Goal: Task Accomplishment & Management: Use online tool/utility

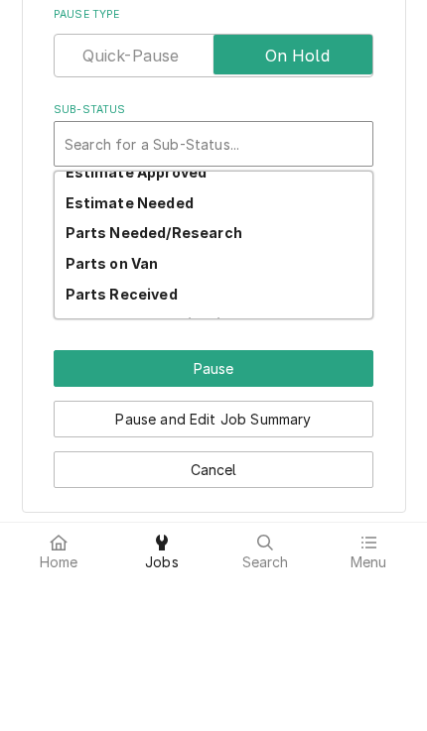
scroll to position [191, 0]
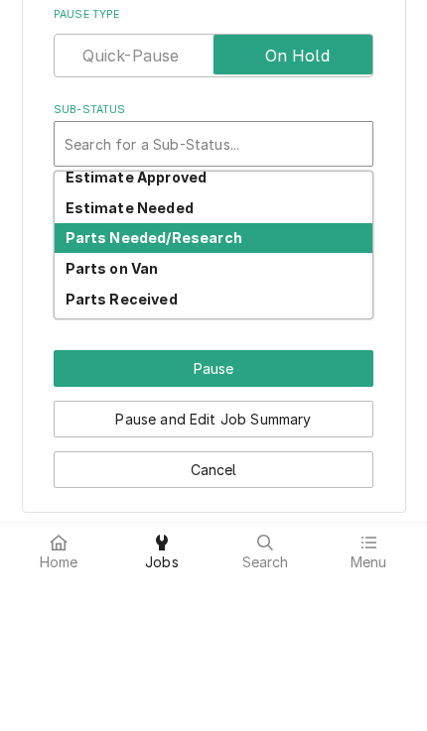
click at [301, 376] on div "Parts Needed/Research" at bounding box center [213, 391] width 317 height 31
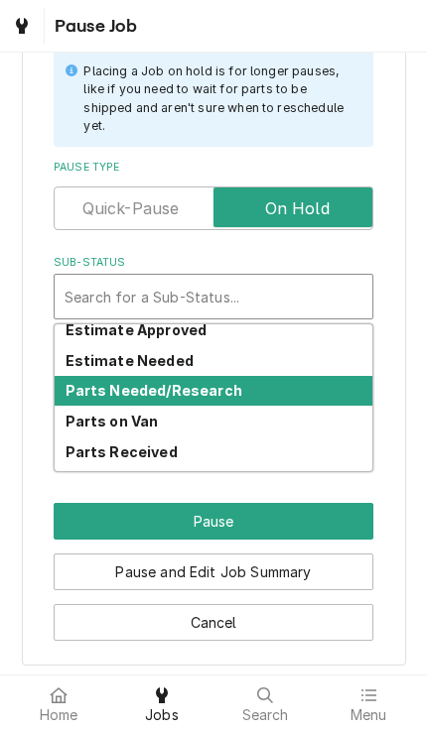
scroll to position [437, 0]
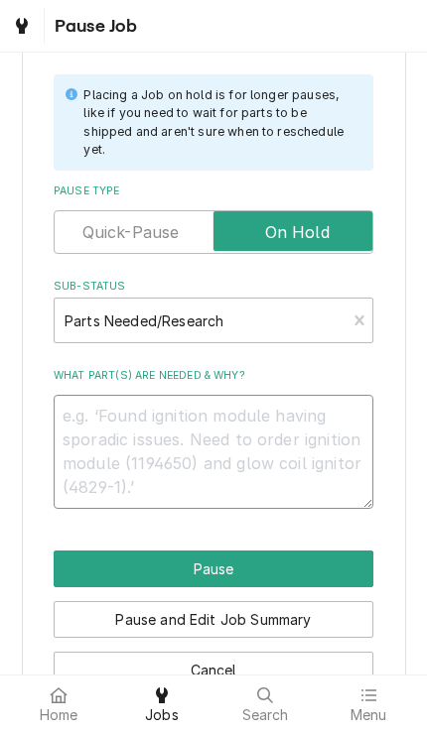
click at [322, 401] on textarea "What part(s) are needed & why?" at bounding box center [213, 452] width 319 height 114
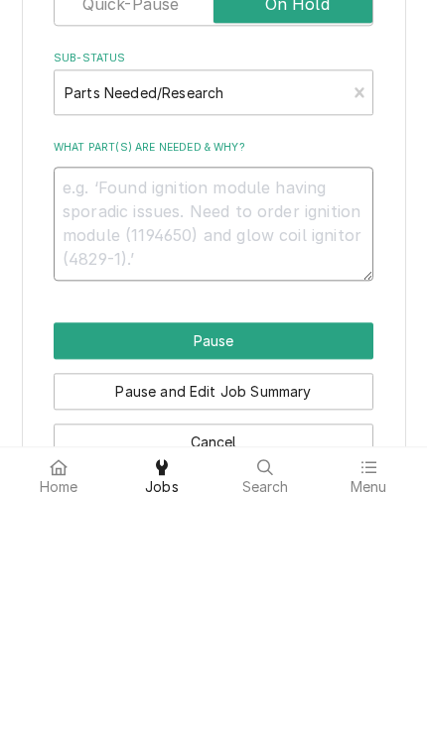
type textarea "x"
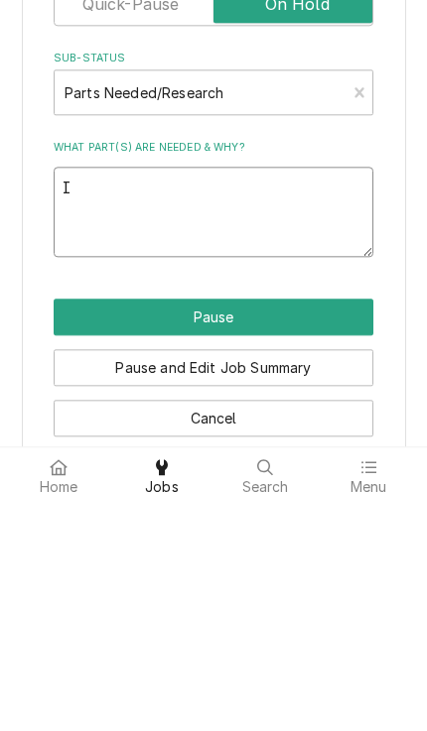
type textarea "I"
type textarea "x"
type textarea "I s"
type textarea "x"
type textarea "I sp"
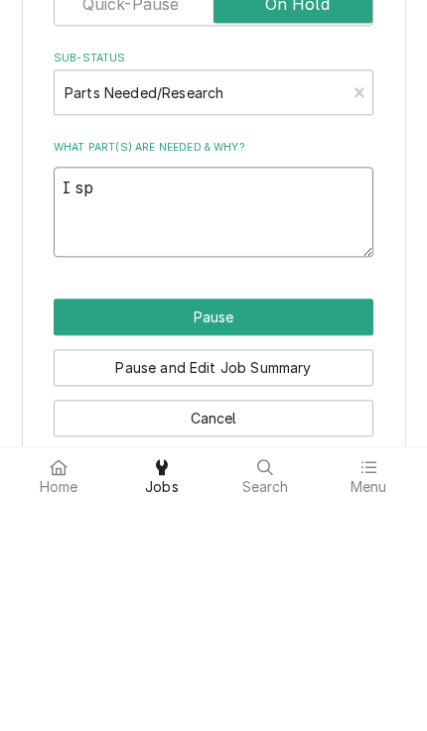
type textarea "x"
type textarea "I spo"
type textarea "x"
type textarea "I spok"
type textarea "x"
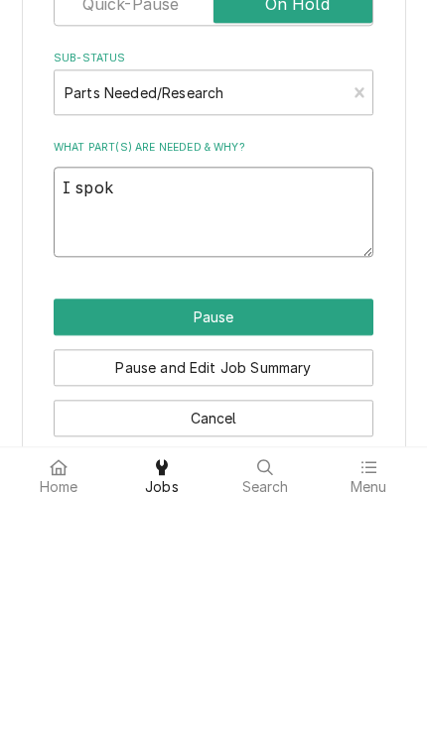
type textarea "I spoke"
type textarea "x"
type textarea "I spoke"
type textarea "x"
type textarea "I spoke t"
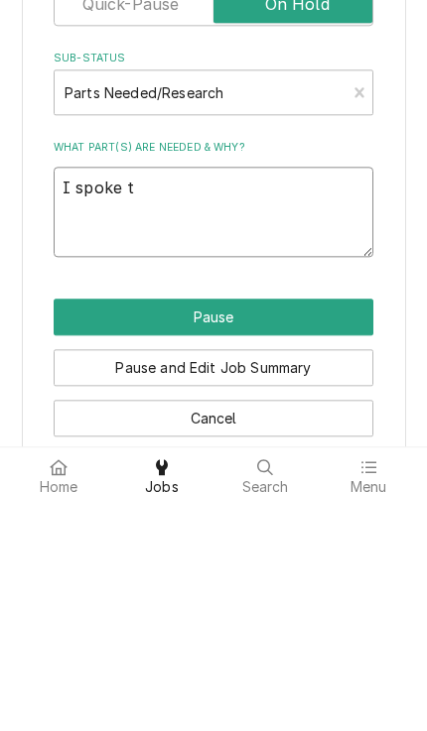
type textarea "x"
type textarea "I spoke to"
type textarea "x"
type textarea "I spoke to"
type textarea "x"
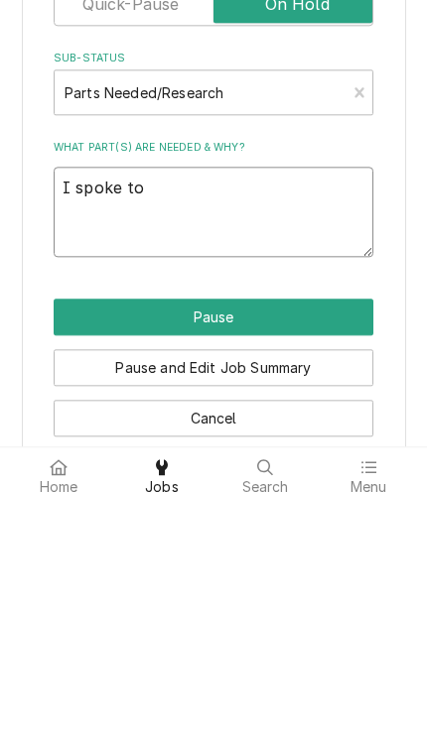
type textarea "I spoke to c"
type textarea "x"
type textarea "I spoke to ch"
type textarea "x"
type textarea "I spoke to che"
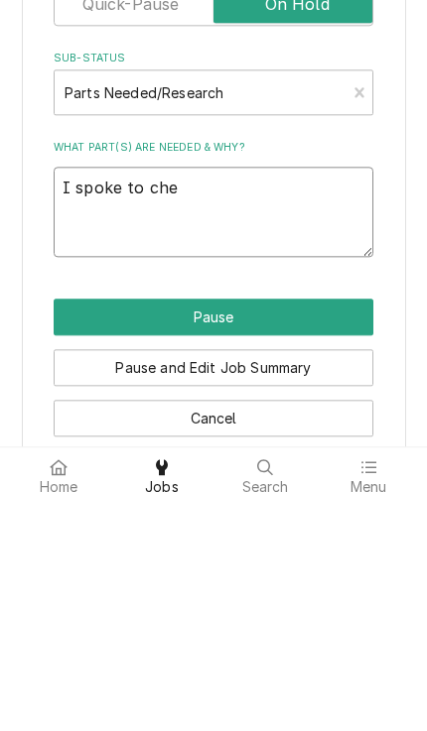
type textarea "x"
type textarea "I spoke to chef"
type textarea "x"
type textarea "I spoke to chef"
type textarea "x"
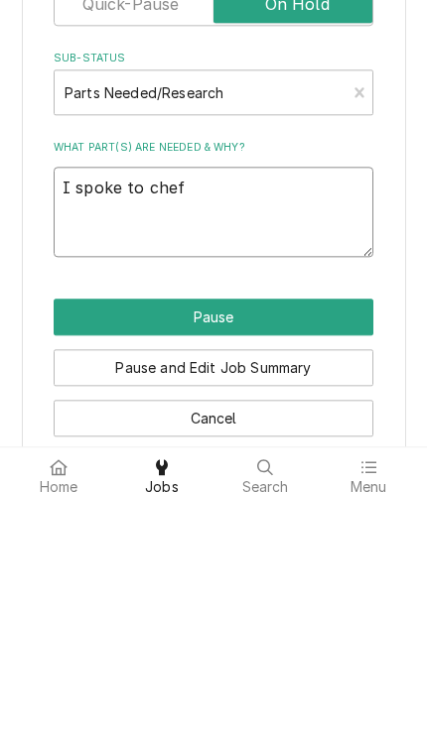
type textarea "I spoke to chef m"
type textarea "x"
type textarea "I spoke to chef mi"
type textarea "x"
type textarea "I spoke to chef [PERSON_NAME]"
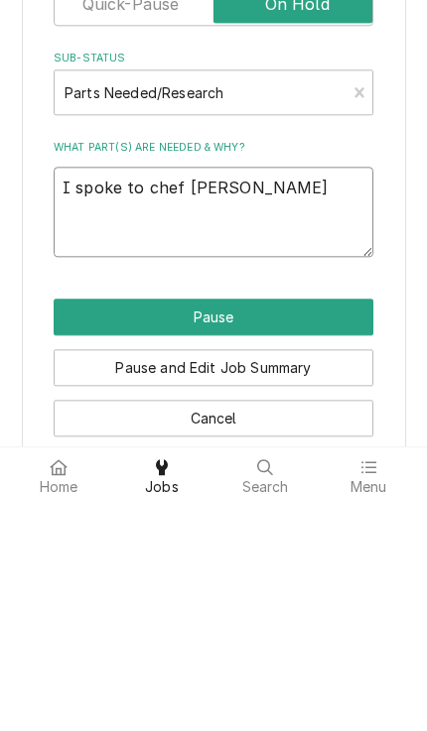
type textarea "x"
type textarea "I spoke to chef [PERSON_NAME]"
type textarea "x"
type textarea "I spoke to chef [PERSON_NAME]"
type textarea "x"
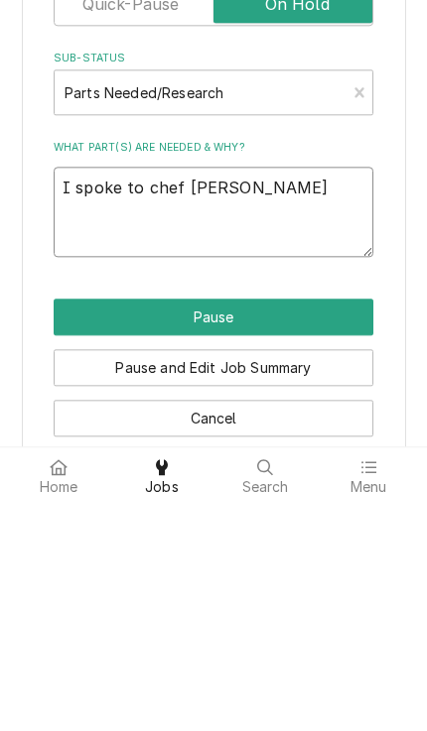
type textarea "I spoke to chef [PERSON_NAME]"
type textarea "x"
type textarea "I spoke to chef [PERSON_NAME] on"
type textarea "x"
type textarea "I spoke to chef [PERSON_NAME] on"
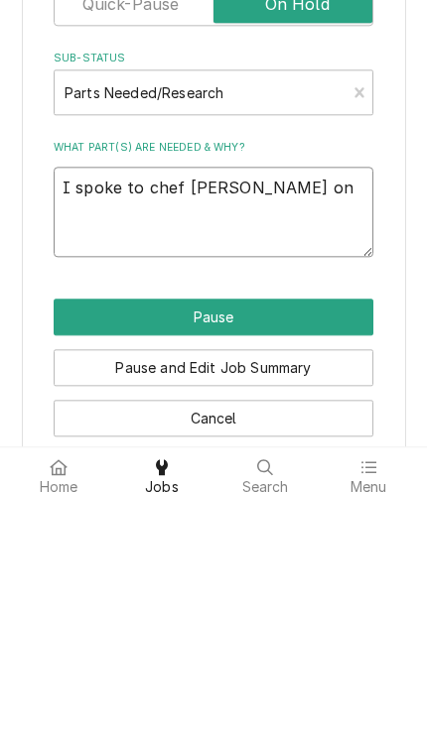
type textarea "x"
type textarea "I spoke to chef [PERSON_NAME] on s"
type textarea "x"
type textarea "I spoke to chef [PERSON_NAME] on si"
type textarea "x"
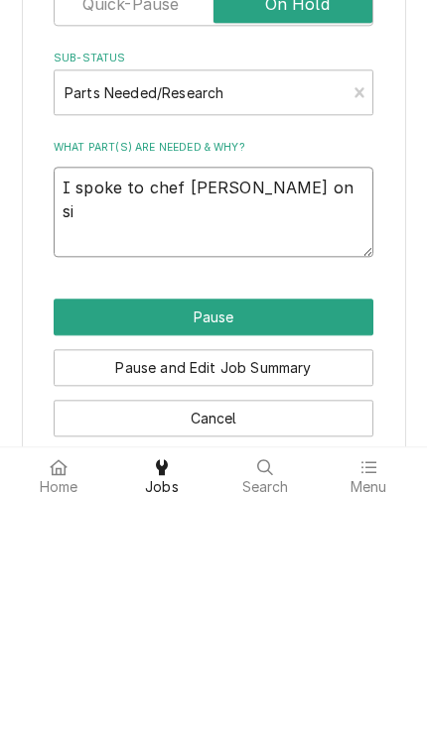
type textarea "I spoke to chef [PERSON_NAME] on sit"
type textarea "x"
type textarea "I spoke to chef [PERSON_NAME] on site"
type textarea "x"
type textarea "I spoke to chef [PERSON_NAME] on site."
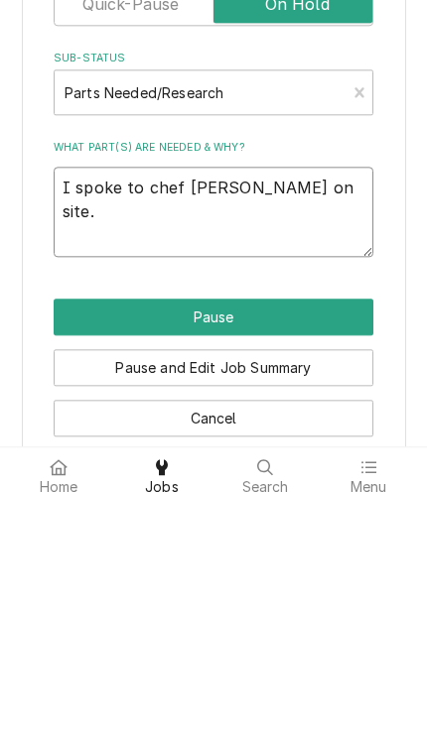
type textarea "x"
type textarea "I spoke to chef [PERSON_NAME] on site. W"
type textarea "x"
type textarea "I spoke to chef [PERSON_NAME] on site. We"
type textarea "x"
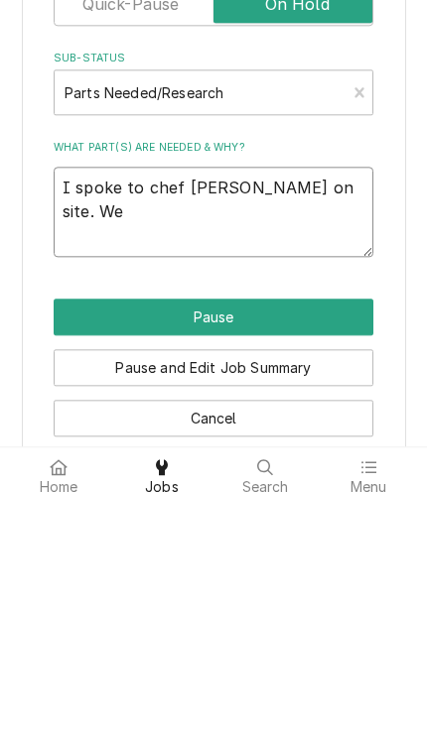
type textarea "I spoke to chef [PERSON_NAME] on site. We"
type textarea "x"
type textarea "I spoke to chef [PERSON_NAME] on site. We h"
type textarea "x"
type textarea "I spoke to chef [PERSON_NAME] on site. We ha"
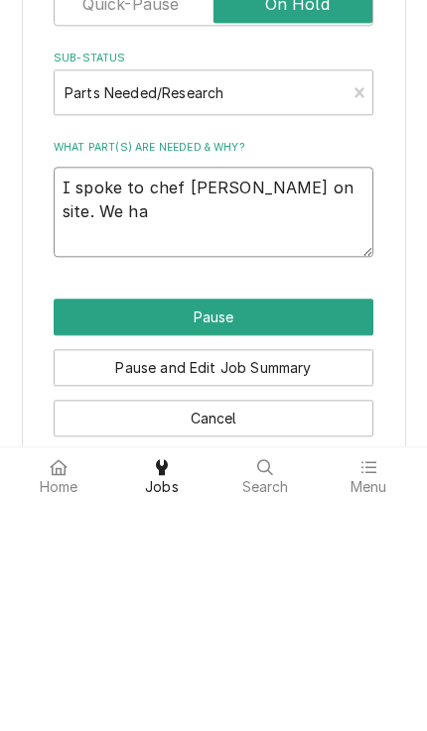
type textarea "x"
type textarea "I spoke to chef [PERSON_NAME] on site. We hav"
type textarea "x"
type textarea "I spoke to chef [PERSON_NAME] on site. We have"
type textarea "x"
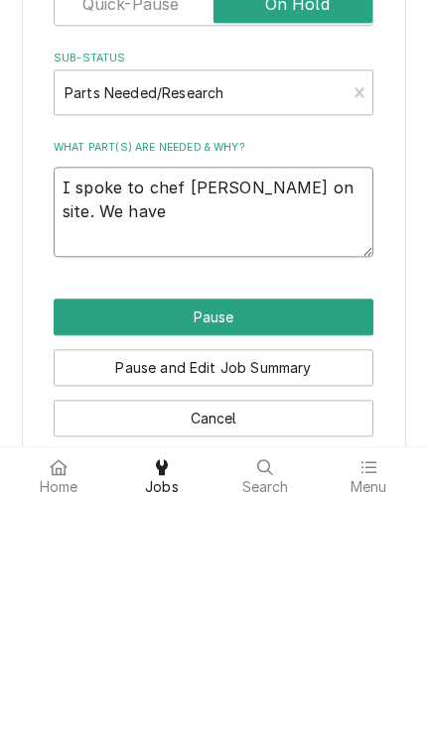
type textarea "I spoke to chef [PERSON_NAME] on site. We have"
type textarea "x"
type textarea "I spoke to chef [PERSON_NAME] on site. We have to"
type textarea "x"
type textarea "I spoke to chef [PERSON_NAME] on site. We have to"
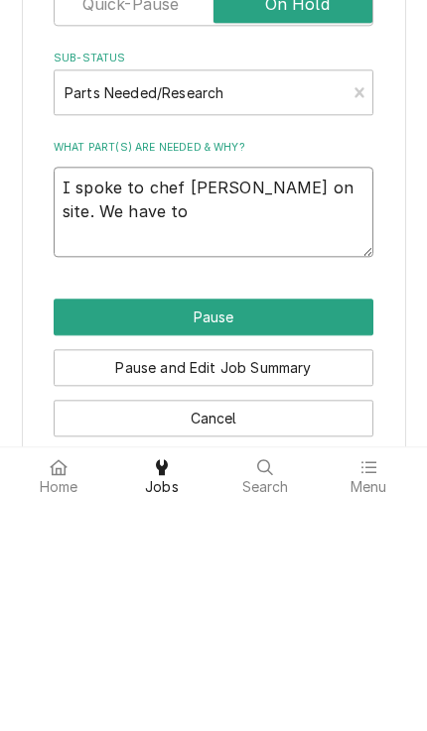
type textarea "x"
type textarea "I spoke to chef [PERSON_NAME] on site. We have to go"
type textarea "x"
type textarea "I spoke to chef [PERSON_NAME] on site. We have to go"
type textarea "x"
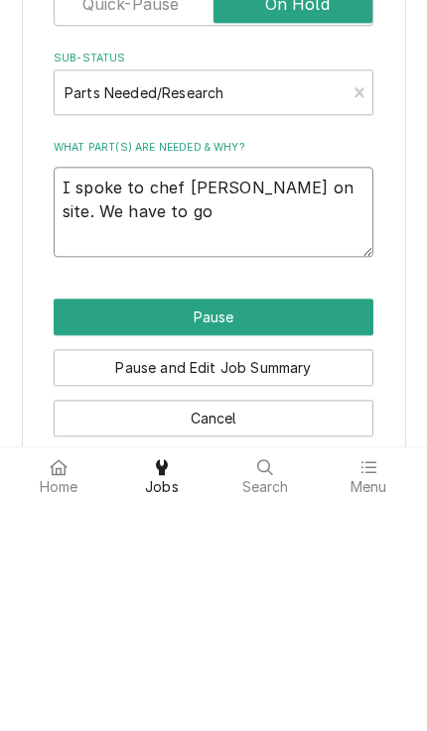
type textarea "I spoke to chef [PERSON_NAME] on site. We have to go a"
type textarea "x"
type textarea "I spoke to chef [PERSON_NAME] on site. We have to go ah"
type textarea "x"
type textarea "I spoke to chef [PERSON_NAME] on site. We have to go ahe"
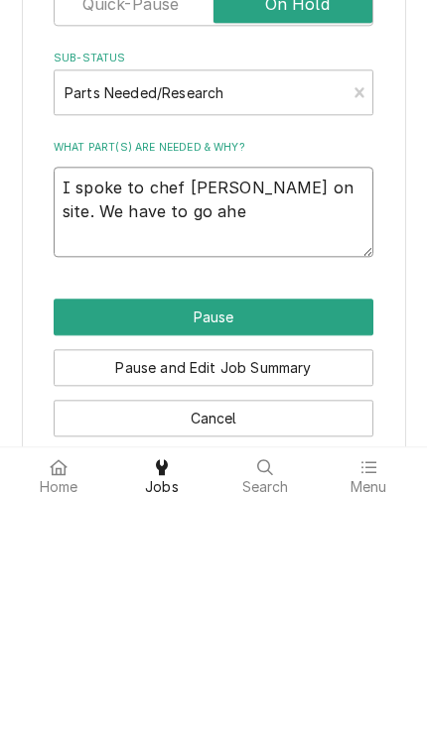
type textarea "x"
type textarea "I spoke to chef [PERSON_NAME] on site. We have to go ahea"
type textarea "x"
type textarea "I spoke to chef [PERSON_NAME] on site. We have to go ahead"
type textarea "x"
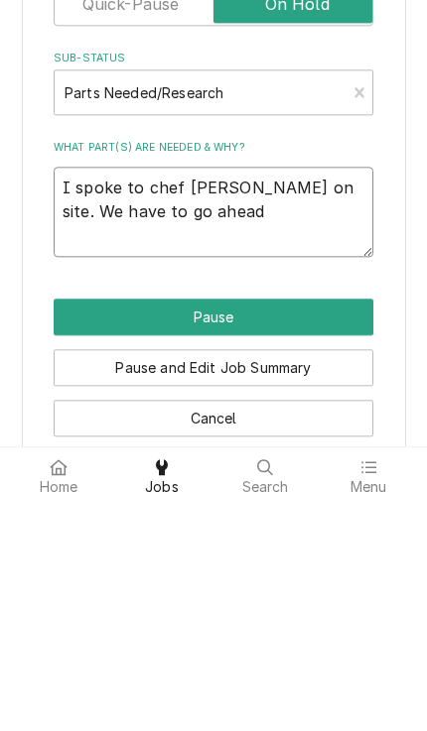
type textarea "I spoke to chef [PERSON_NAME] on site. We have to go ahead"
type textarea "x"
type textarea "I spoke to chef [PERSON_NAME] on site. We have to go ahead t"
type textarea "x"
type textarea "I spoke to chef [PERSON_NAME] on site. We have to go ahead to"
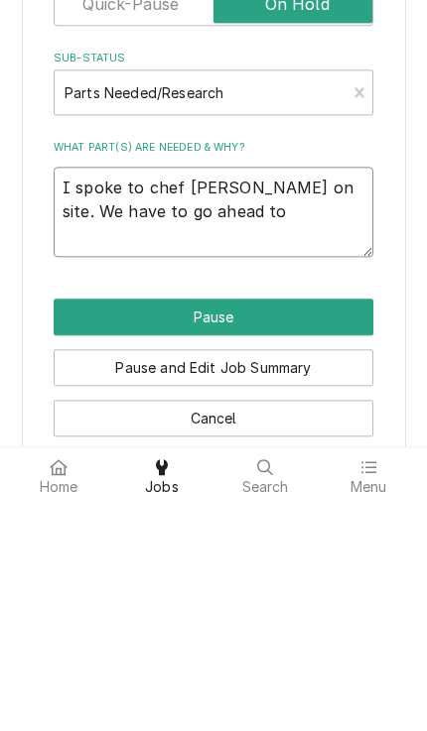
type textarea "x"
type textarea "I spoke to chef [PERSON_NAME] on site. We have to go ahead to o"
type textarea "x"
type textarea "I spoke to chef [PERSON_NAME] on site. We have to go ahead to or"
type textarea "x"
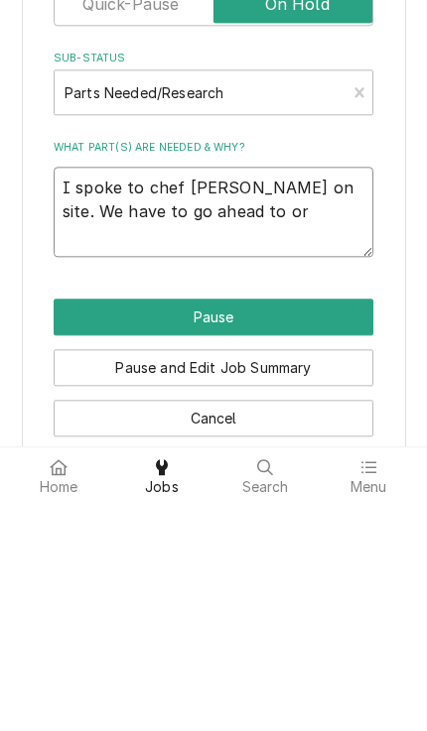
type textarea "I spoke to chef [PERSON_NAME] on site. We have to go ahead to ord"
type textarea "x"
type textarea "I spoke to chef [PERSON_NAME] on site. We have to go ahead to order"
type textarea "x"
type textarea "I spoke to chef [PERSON_NAME] on site. We have to go ahead to order"
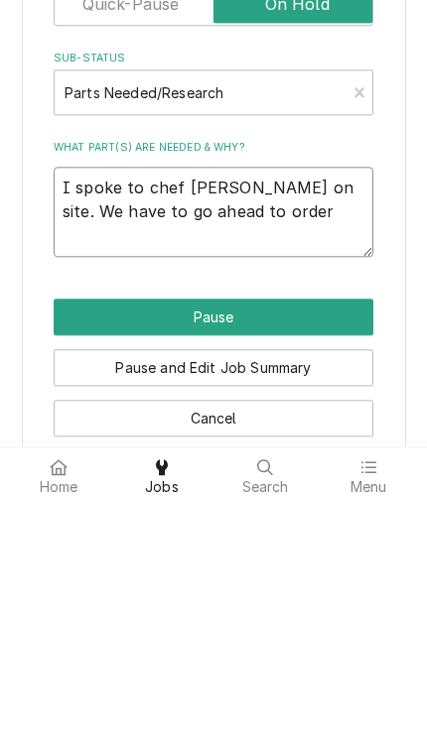
type textarea "x"
type textarea "I spoke to chef [PERSON_NAME] on site. We have to go ahead to order p"
type textarea "x"
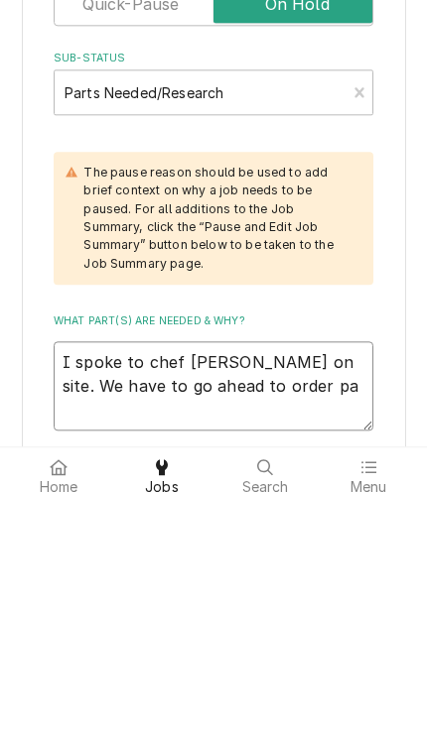
type textarea "I spoke to chef [PERSON_NAME] on site. We have to go ahead to order par"
type textarea "x"
type textarea "I spoke to chef [PERSON_NAME] on site. We have to go ahead to order parts"
type textarea "x"
type textarea "I spoke to chef [PERSON_NAME] on site. We have to go ahead to order parts."
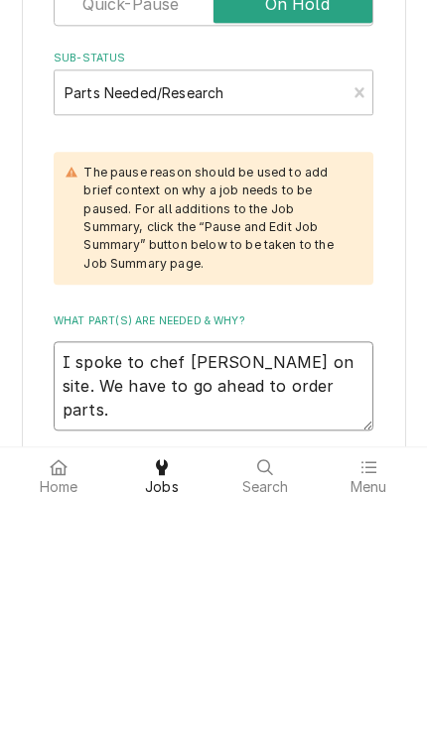
type textarea "x"
type textarea "I spoke to chef [PERSON_NAME] on site. We have to go ahead to order parts."
type textarea "x"
type textarea "I spoke to chef [PERSON_NAME] on site. We have to go ahead to order parts. Bo"
type textarea "x"
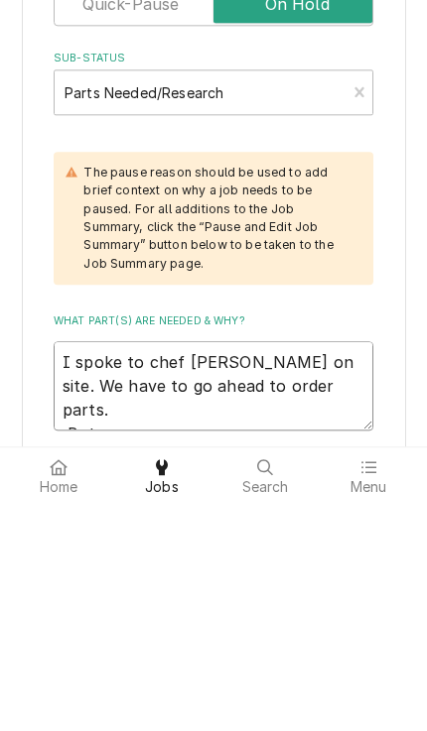
type textarea "I spoke to chef [PERSON_NAME] on site. We have to go ahead to order parts. [PER…"
type textarea "x"
type textarea "I spoke to chef [PERSON_NAME] on site. We have to go ahead to order parts. [PER…"
type textarea "x"
type textarea "I spoke to chef [PERSON_NAME] on site. We have to go ahead to order parts. Bott…"
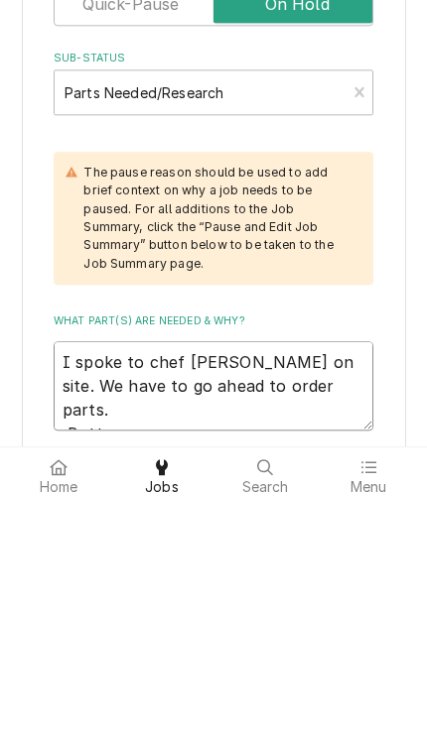
type textarea "x"
type textarea "I spoke to chef [PERSON_NAME] on site. We have to go ahead to order parts. Bott…"
type textarea "x"
type textarea "I spoke to chef [PERSON_NAME] on site. We have to go ahead to order parts. Bott…"
type textarea "x"
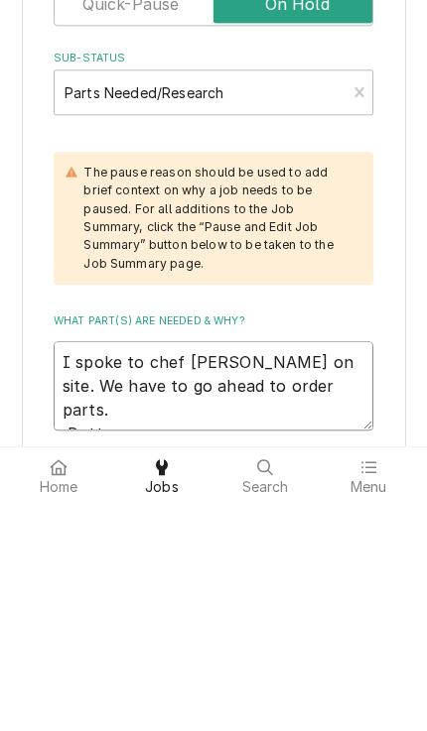
type textarea "I spoke to chef [PERSON_NAME] on site. We have to go ahead to order parts. Bott…"
type textarea "x"
type textarea "I spoke to chef [PERSON_NAME] on site. We have to go ahead to order parts. Bott…"
type textarea "x"
type textarea "I spoke to chef [PERSON_NAME] on site. We have to go ahead to order parts. Bott…"
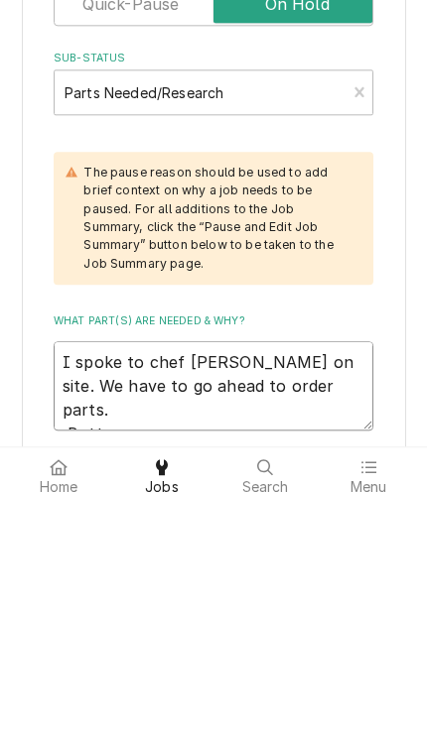
type textarea "x"
type textarea "I spoke to chef [PERSON_NAME] on site. We have to go ahead to order parts. Bott…"
type textarea "x"
type textarea "I spoke to chef [PERSON_NAME] on site. We have to go ahead to order parts. Bott…"
type textarea "x"
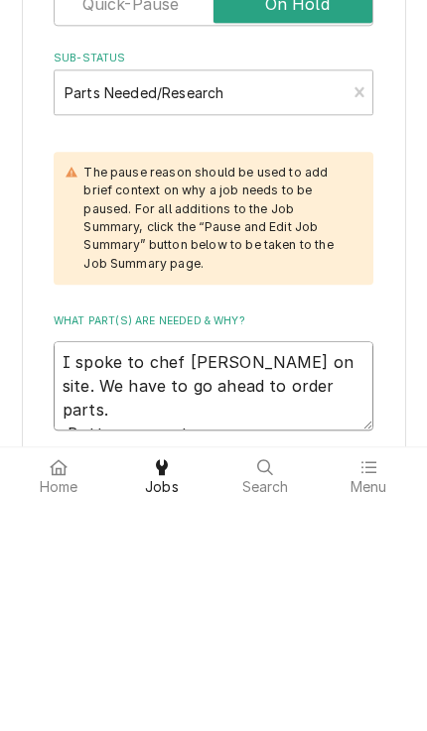
type textarea "I spoke to chef [PERSON_NAME] on site. We have to go ahead to order parts. Bott…"
type textarea "x"
type textarea "I spoke to chef [PERSON_NAME] on site. We have to go ahead to order parts. Bott…"
type textarea "x"
type textarea "I spoke to chef [PERSON_NAME] on site. We have to go ahead to order parts. Bott…"
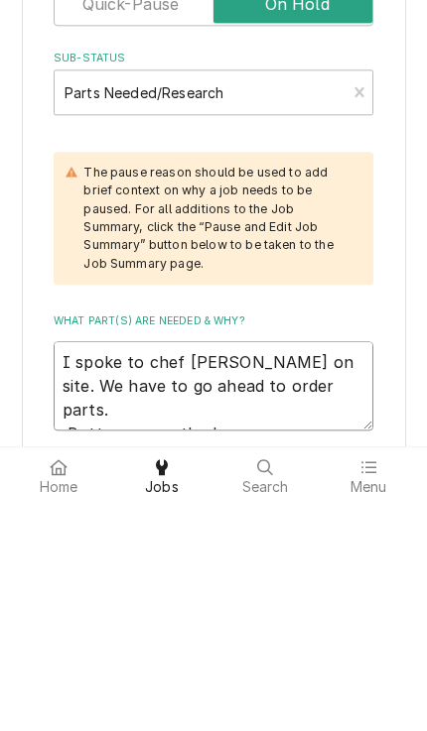
type textarea "x"
type textarea "I spoke to chef [PERSON_NAME] on site. We have to go ahead to order parts. Bott…"
type textarea "x"
type textarea "I spoke to chef [PERSON_NAME] on site. We have to go ahead to order parts. Bott…"
type textarea "x"
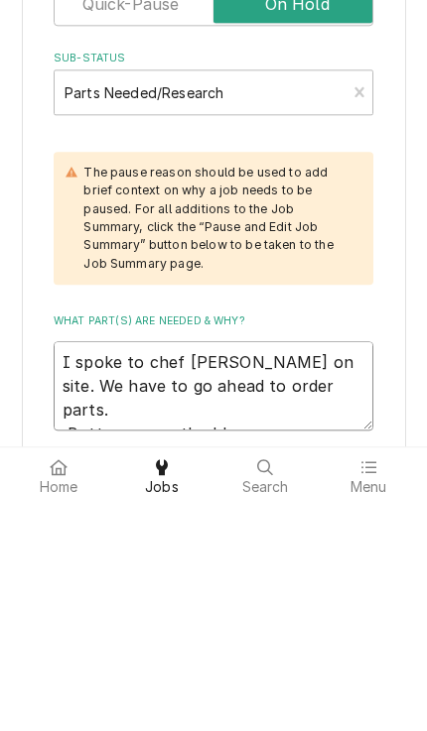
type textarea "I spoke to chef [PERSON_NAME] on site. We have to go ahead to order parts. Bott…"
type textarea "x"
type textarea "I spoke to chef [PERSON_NAME] on site. We have to go ahead to order parts. Bott…"
type textarea "x"
type textarea "I spoke to chef [PERSON_NAME] on site. We have to go ahead to order parts. Bott…"
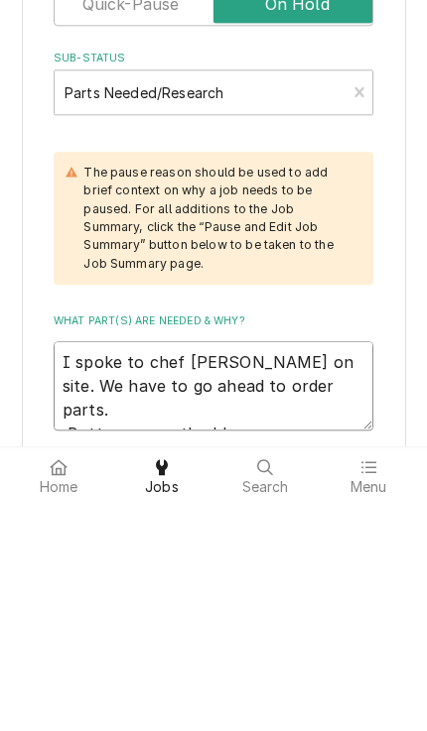
type textarea "x"
type textarea "I spoke to chef [PERSON_NAME] on site. We have to go ahead to order parts. Bott…"
type textarea "x"
type textarea "I spoke to chef [PERSON_NAME] on site. We have to go ahead to order parts. Bott…"
type textarea "x"
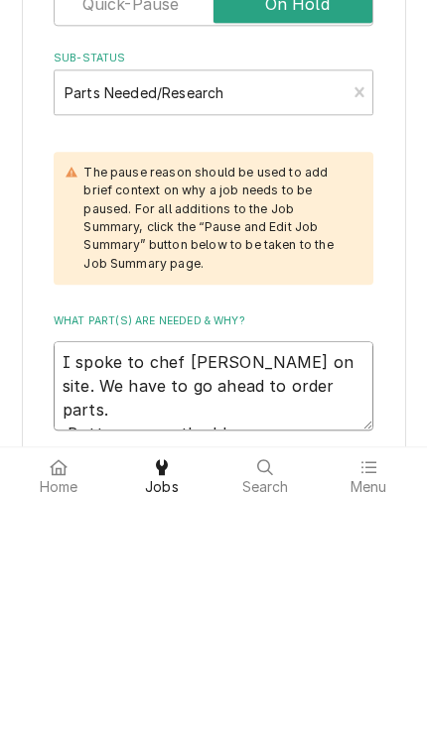
type textarea "I spoke to chef [PERSON_NAME] on site. We have to go ahead to order parts. Bott…"
type textarea "x"
type textarea "I spoke to chef [PERSON_NAME] on site. We have to go ahead to order parts. Bott…"
type textarea "x"
type textarea "I spoke to chef [PERSON_NAME] on site. We have to go ahead to order parts. Bott…"
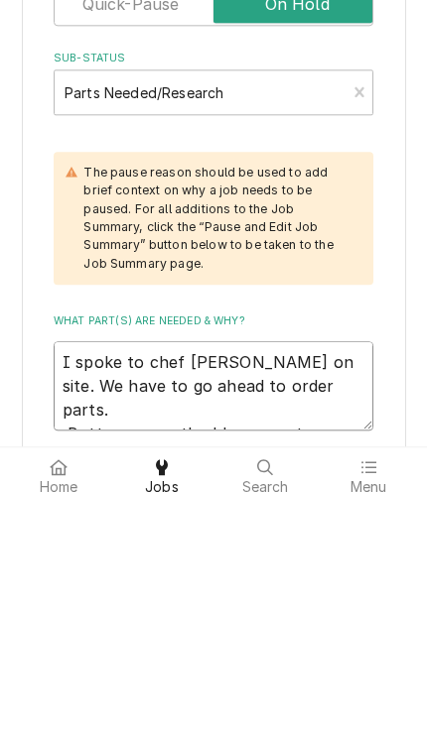
type textarea "x"
type textarea "I spoke to chef [PERSON_NAME] on site. We have to go ahead to order parts. Bott…"
type textarea "x"
type textarea "I spoke to chef [PERSON_NAME] on site. We have to go ahead to order parts. Bott…"
type textarea "x"
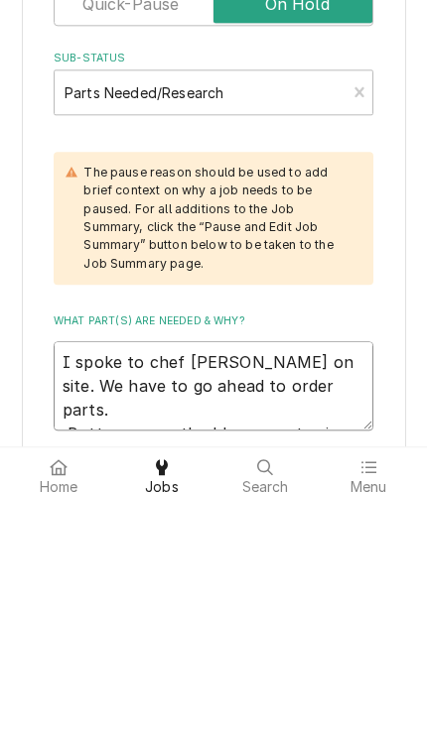
type textarea "I spoke to chef [PERSON_NAME] on site. We have to go ahead to order parts. Bott…"
type textarea "x"
type textarea "I spoke to chef [PERSON_NAME] on site. We have to go ahead to order parts. Bott…"
type textarea "x"
type textarea "I spoke to chef [PERSON_NAME] on site. We have to go ahead to order parts. Bott…"
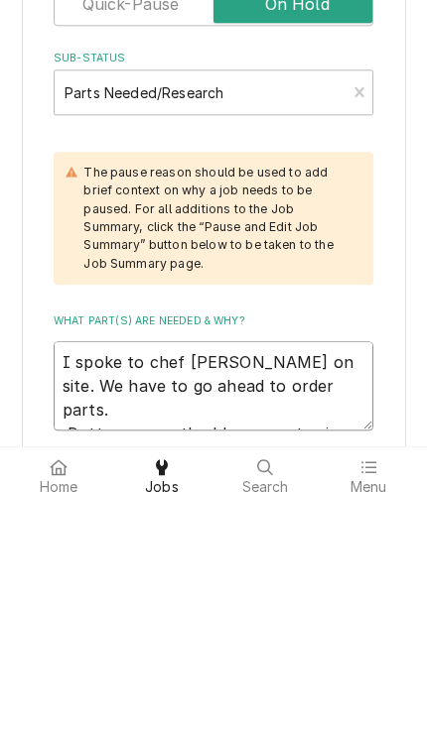
type textarea "x"
type textarea "I spoke to chef [PERSON_NAME] on site. We have to go ahead to order parts. Bott…"
type textarea "x"
type textarea "I spoke to chef [PERSON_NAME] on site. We have to go ahead to order parts. Bott…"
type textarea "x"
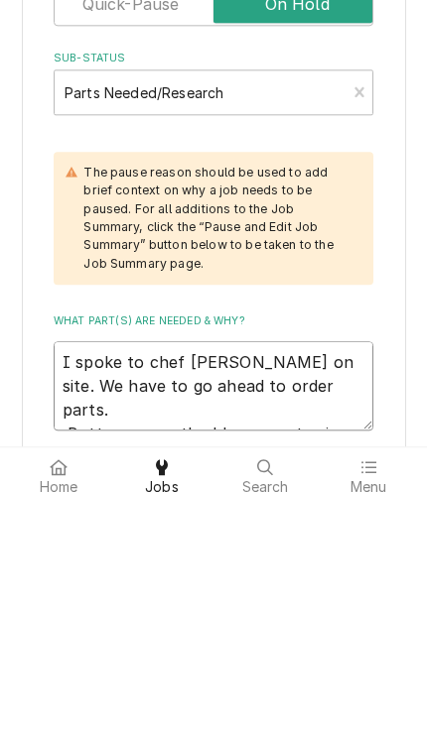
type textarea "I spoke to chef [PERSON_NAME] on site. We have to go ahead to order parts. Bott…"
type textarea "x"
type textarea "I spoke to chef [PERSON_NAME] on site. We have to go ahead to order parts. Bott…"
type textarea "x"
type textarea "I spoke to chef [PERSON_NAME] on site. We have to go ahead to order parts. Bott…"
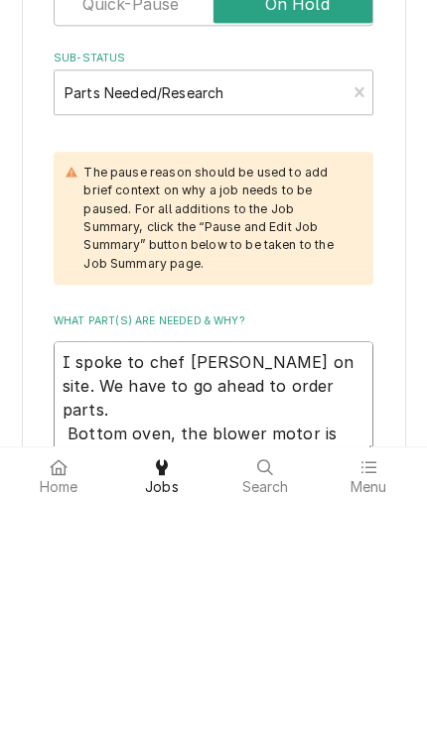
type textarea "x"
type textarea "I spoke to chef [PERSON_NAME] on site. We have to go ahead to order parts. Bott…"
type textarea "x"
type textarea "I spoke to chef [PERSON_NAME] on site. We have to go ahead to order parts. Bott…"
type textarea "x"
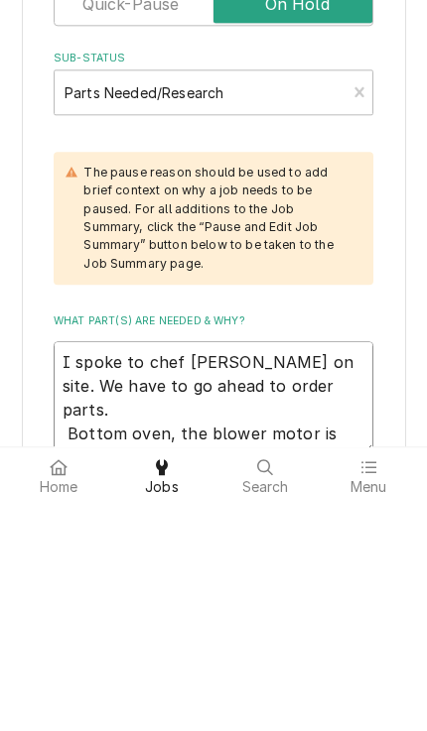
type textarea "I spoke to chef [PERSON_NAME] on site. We have to go ahead to order parts. Bott…"
type textarea "x"
type textarea "I spoke to chef [PERSON_NAME] on site. We have to go ahead to order parts. Bott…"
type textarea "x"
type textarea "I spoke to chef [PERSON_NAME] on site. We have to go ahead to order parts. Bott…"
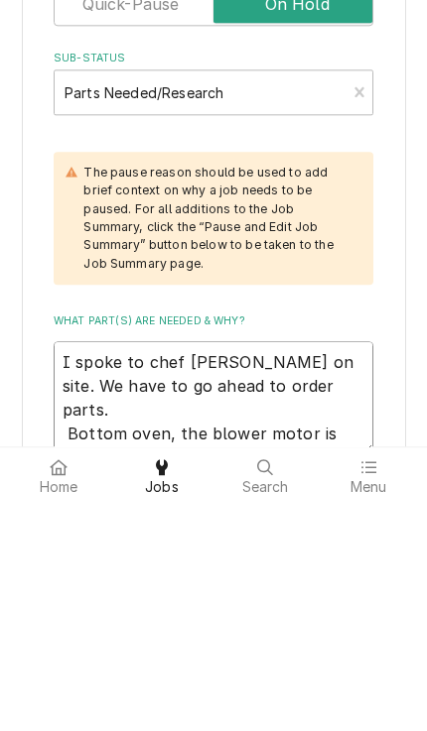
type textarea "x"
type textarea "I spoke to chef [PERSON_NAME] on site. We have to go ahead to order parts. Bott…"
type textarea "x"
type textarea "I spoke to chef [PERSON_NAME] on site. We have to go ahead to order parts. Bott…"
type textarea "x"
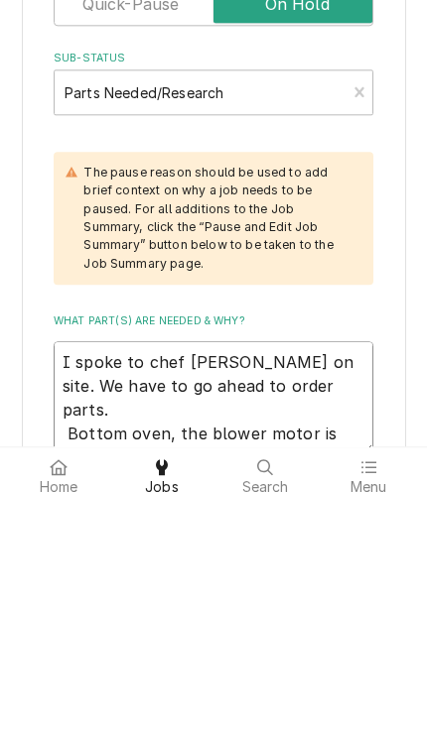
type textarea "I spoke to chef [PERSON_NAME] on site. We have to go ahead to order parts. Bott…"
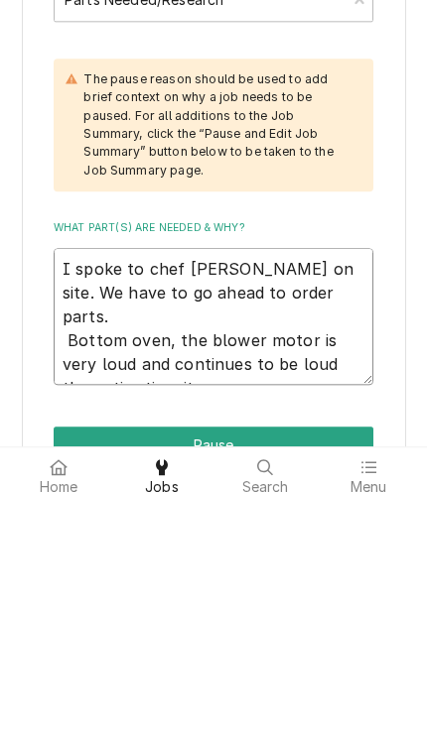
scroll to position [568, 0]
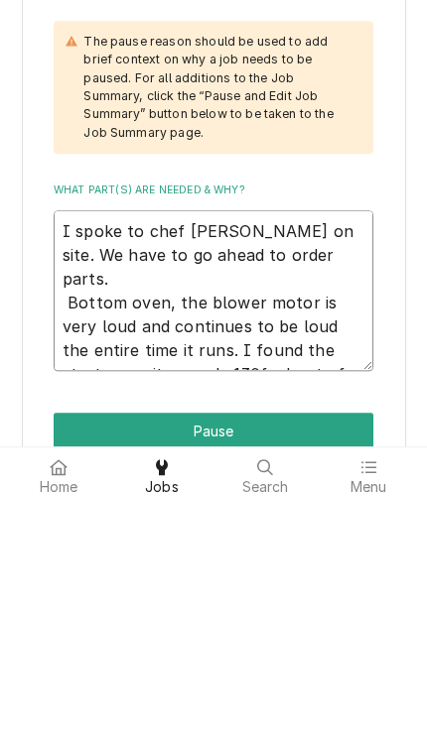
click at [236, 438] on textarea "I spoke to chef [PERSON_NAME] on site. We have to go ahead to order parts. Bott…" at bounding box center [213, 519] width 319 height 162
click at [370, 438] on textarea "I spoke to chef [PERSON_NAME] on site. We have to go ahead to order parts. Bott…" at bounding box center [213, 519] width 319 height 162
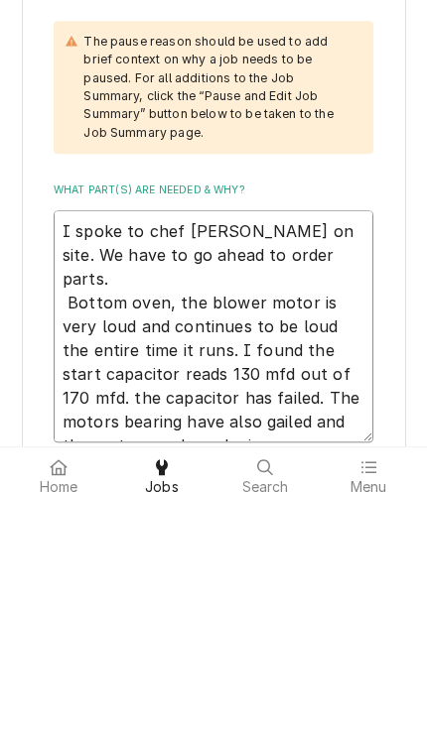
click at [295, 438] on textarea "I spoke to chef [PERSON_NAME] on site. We have to go ahead to order parts. Bott…" at bounding box center [213, 554] width 319 height 233
click at [332, 438] on textarea "I spoke to chef [PERSON_NAME] on site. We have to go ahead to order parts. Bott…" at bounding box center [213, 554] width 319 height 233
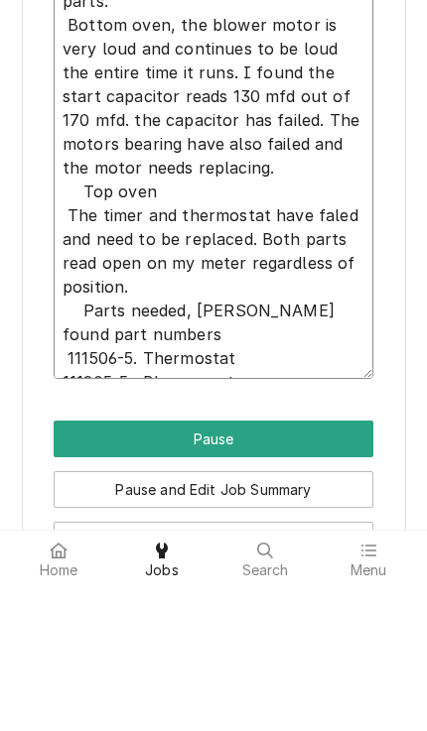
scroll to position [930, 0]
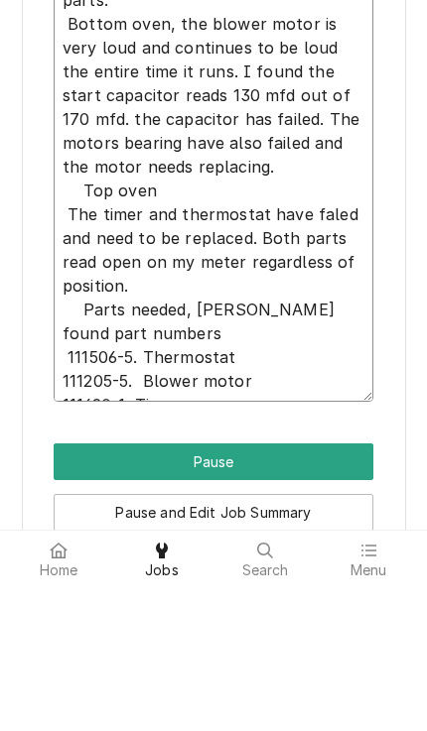
click at [59, 320] on textarea "I spoke to chef [PERSON_NAME] on site. We have to go ahead to order parts. Bott…" at bounding box center [213, 311] width 319 height 471
click at [310, 372] on textarea "I spoke to chef [PERSON_NAME] on site. We have to go ahead to order parts. Bott…" at bounding box center [213, 311] width 319 height 471
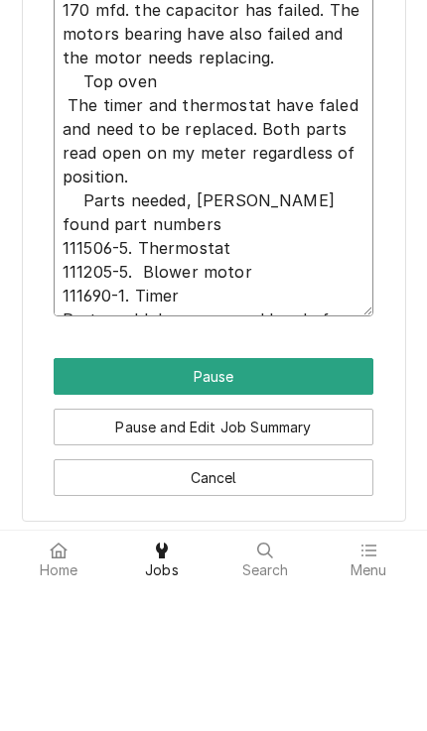
scroll to position [1039, 0]
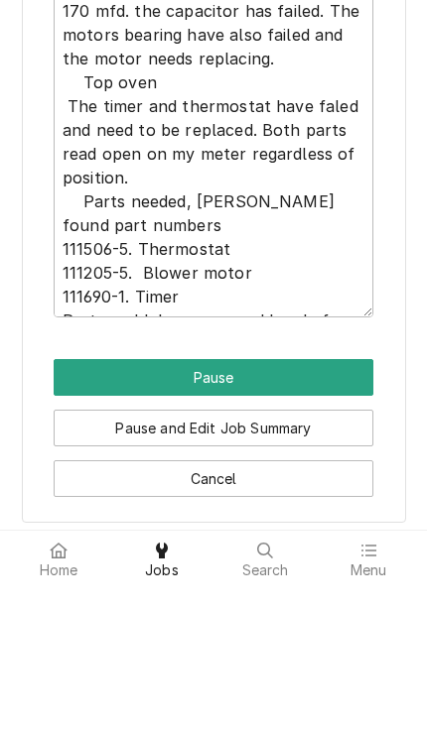
click at [68, 504] on button "Pause" at bounding box center [213, 522] width 319 height 37
